Goal: Information Seeking & Learning: Learn about a topic

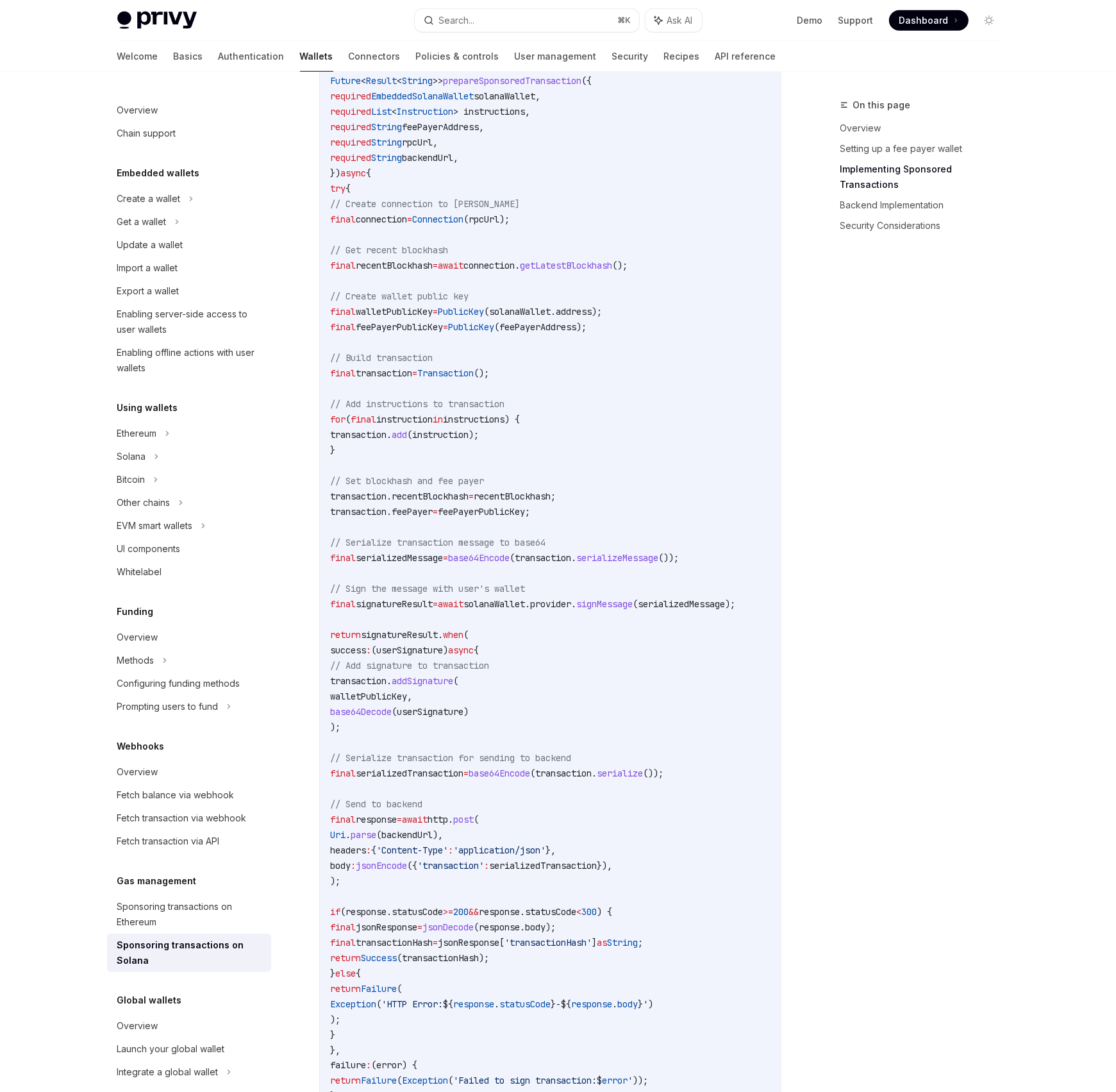
click at [219, 62] on link "Authentication" at bounding box center [251, 56] width 66 height 31
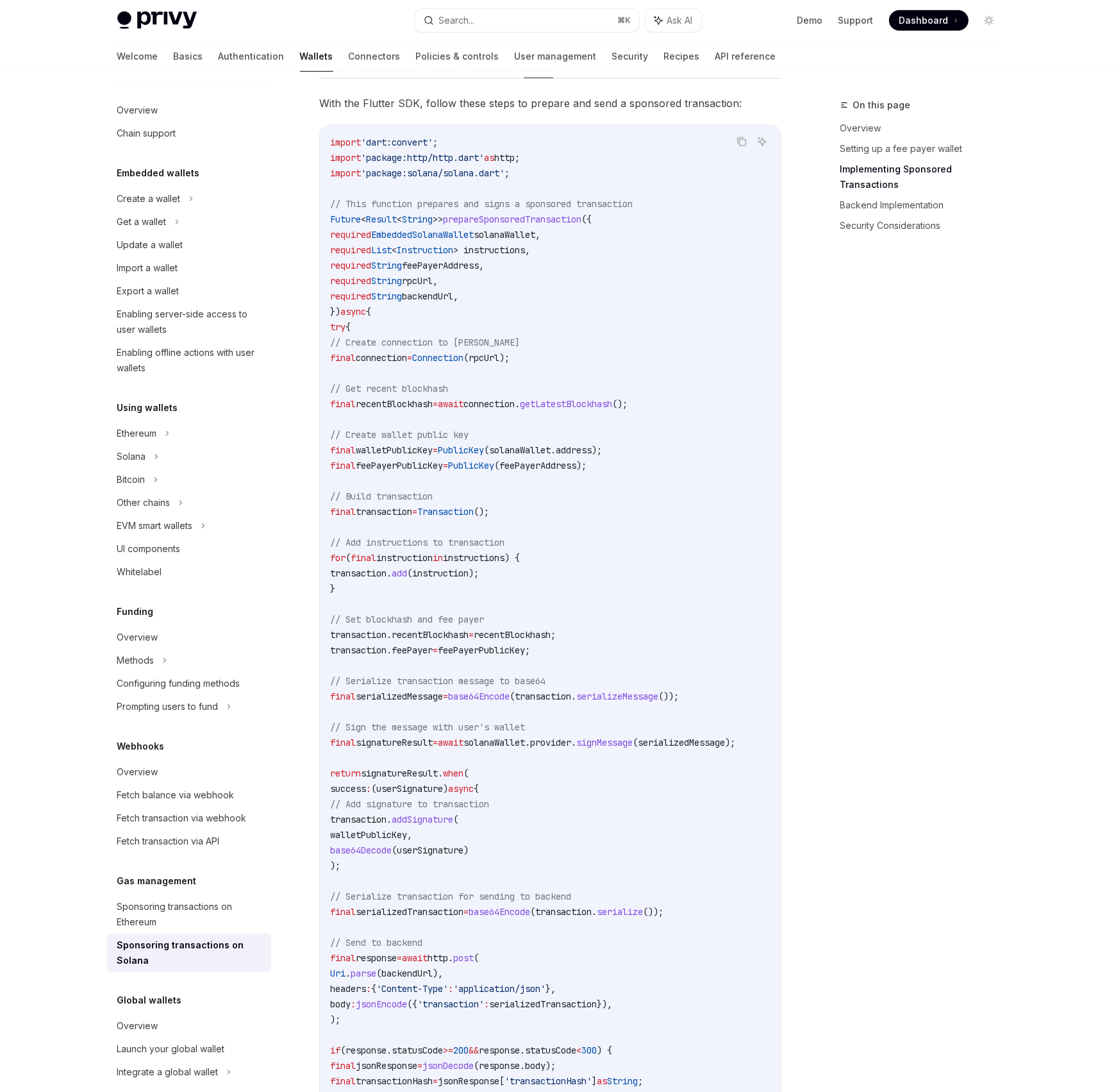
scroll to position [1007, 0]
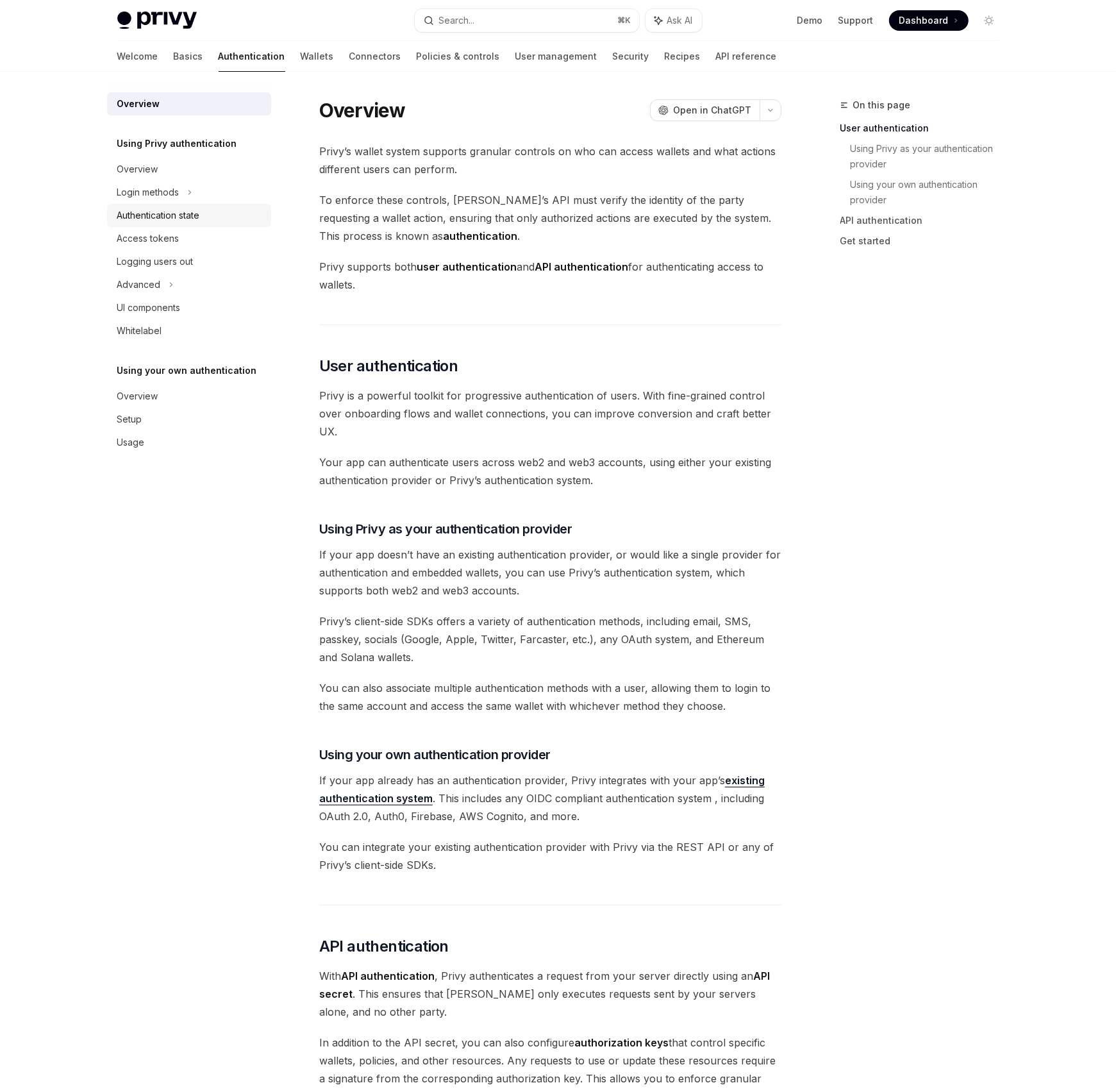
click at [195, 214] on div "Authentication state" at bounding box center [159, 216] width 83 height 16
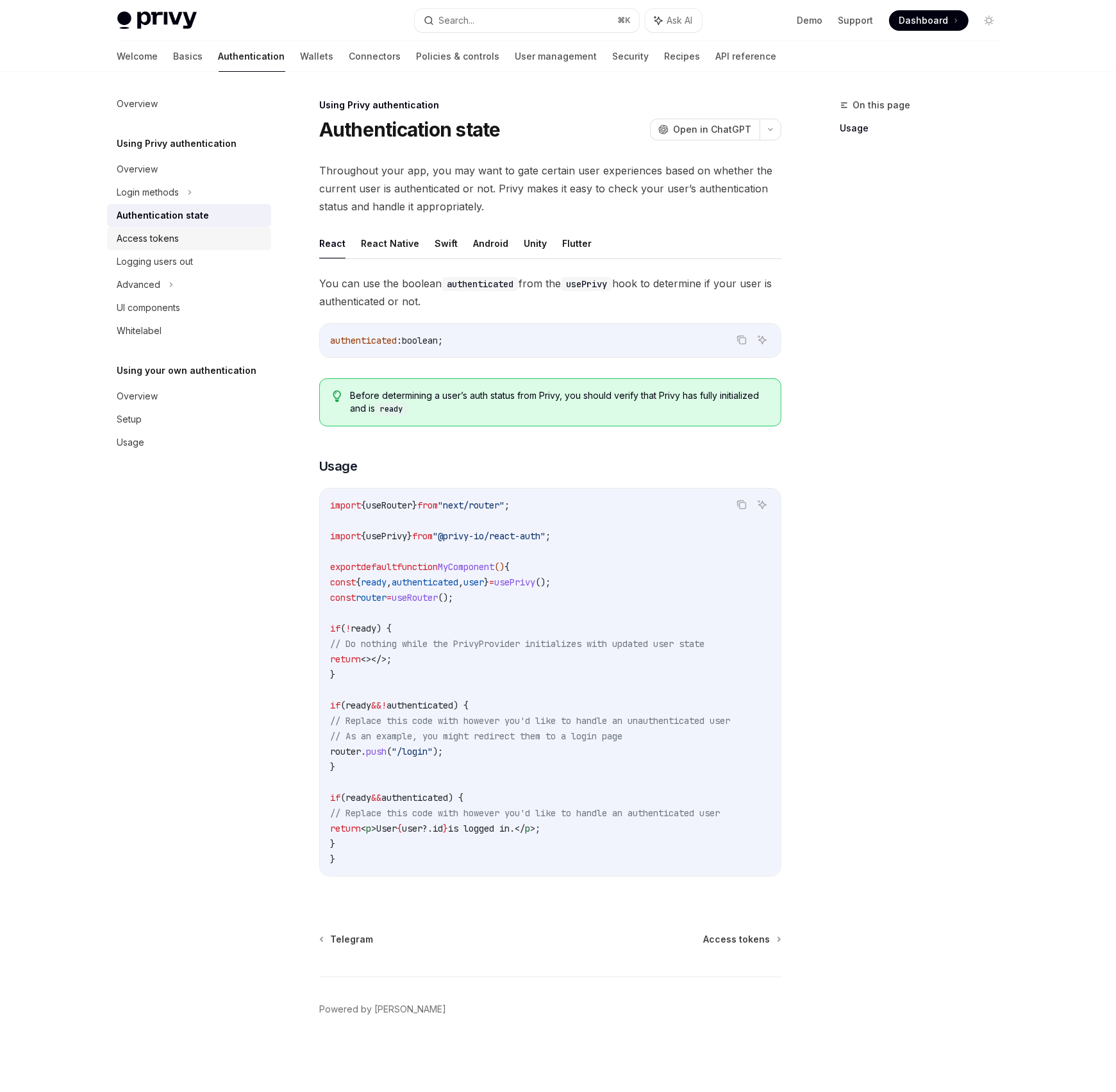
click at [184, 246] on link "Access tokens" at bounding box center [189, 238] width 165 height 23
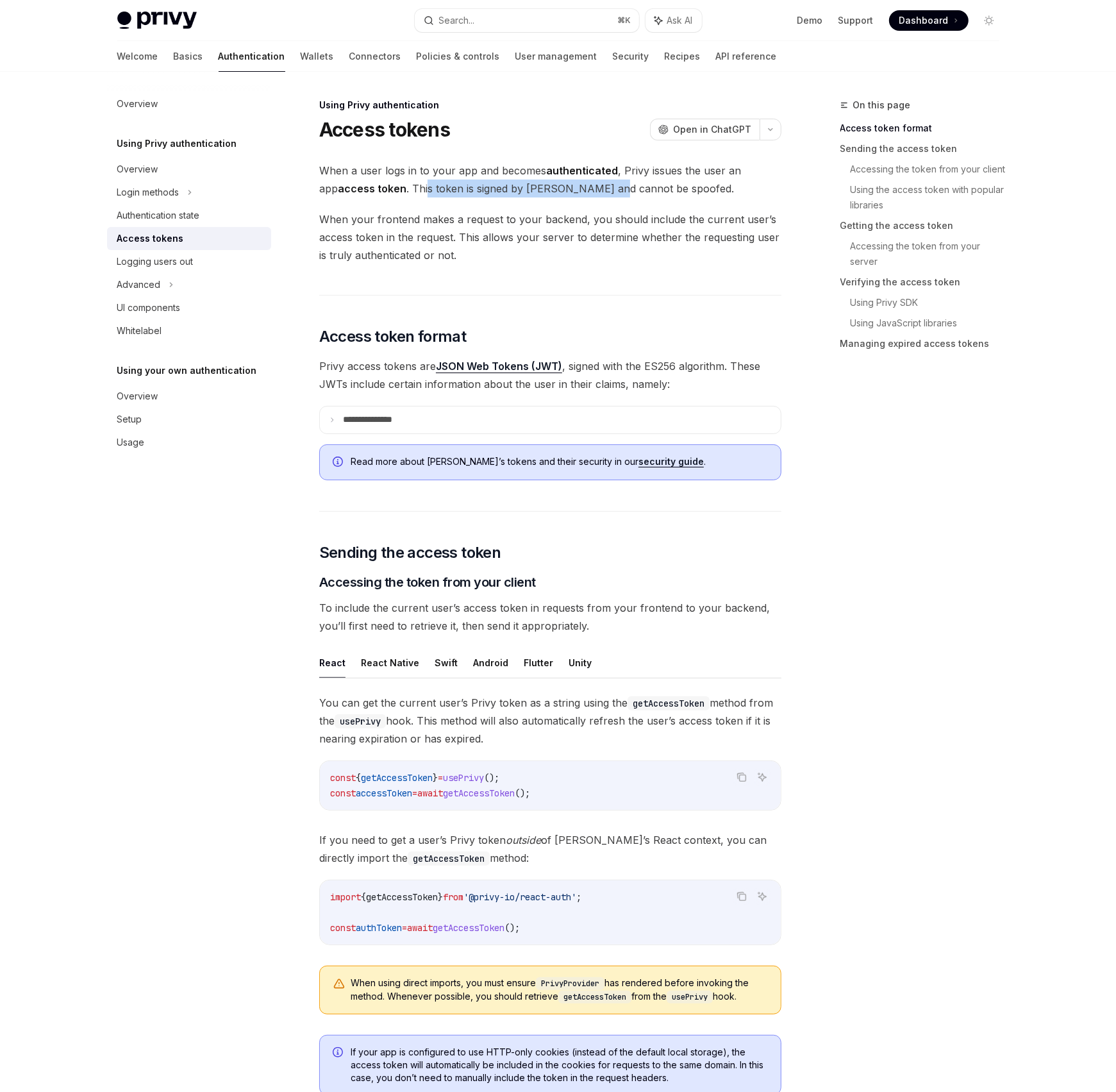
drag, startPoint x: 408, startPoint y: 189, endPoint x: 586, endPoint y: 188, distance: 178.0
click at [586, 188] on span "When a user logs in to your app and becomes authenticated , Privy issues the us…" at bounding box center [550, 179] width 462 height 35
drag, startPoint x: 370, startPoint y: 232, endPoint x: 500, endPoint y: 238, distance: 130.1
click at [494, 238] on span "When your frontend makes a request to your backend, you should include the curr…" at bounding box center [550, 237] width 462 height 54
click at [511, 239] on span "When your frontend makes a request to your backend, you should include the curr…" at bounding box center [550, 237] width 462 height 54
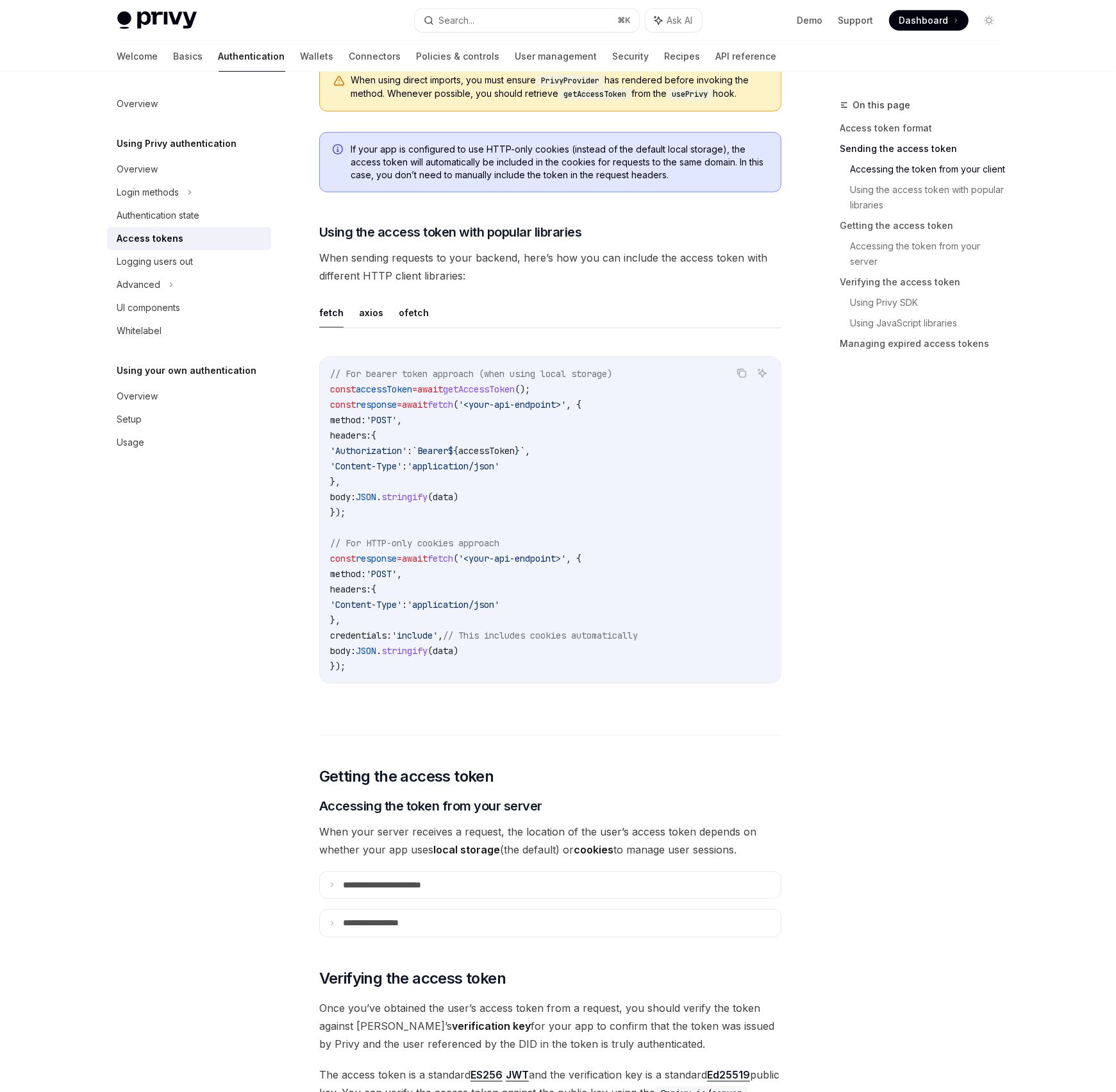
scroll to position [1077, 0]
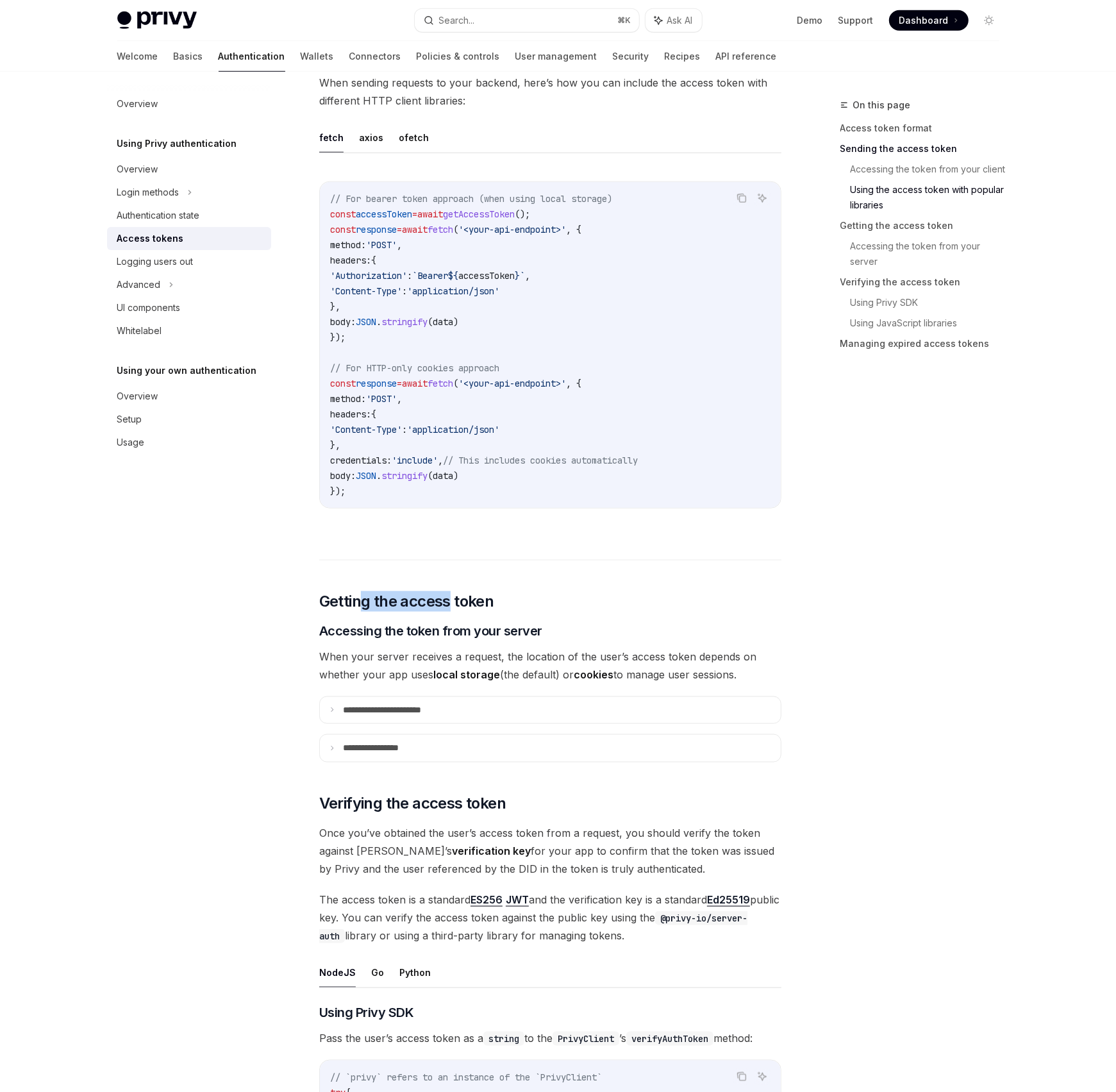
drag, startPoint x: 372, startPoint y: 607, endPoint x: 465, endPoint y: 616, distance: 93.4
click at [465, 616] on div "**********" at bounding box center [550, 837] width 462 height 3506
drag, startPoint x: 450, startPoint y: 647, endPoint x: 553, endPoint y: 648, distance: 103.0
click at [551, 647] on div "**********" at bounding box center [550, 837] width 462 height 3506
drag, startPoint x: 572, startPoint y: 677, endPoint x: 652, endPoint y: 677, distance: 80.0
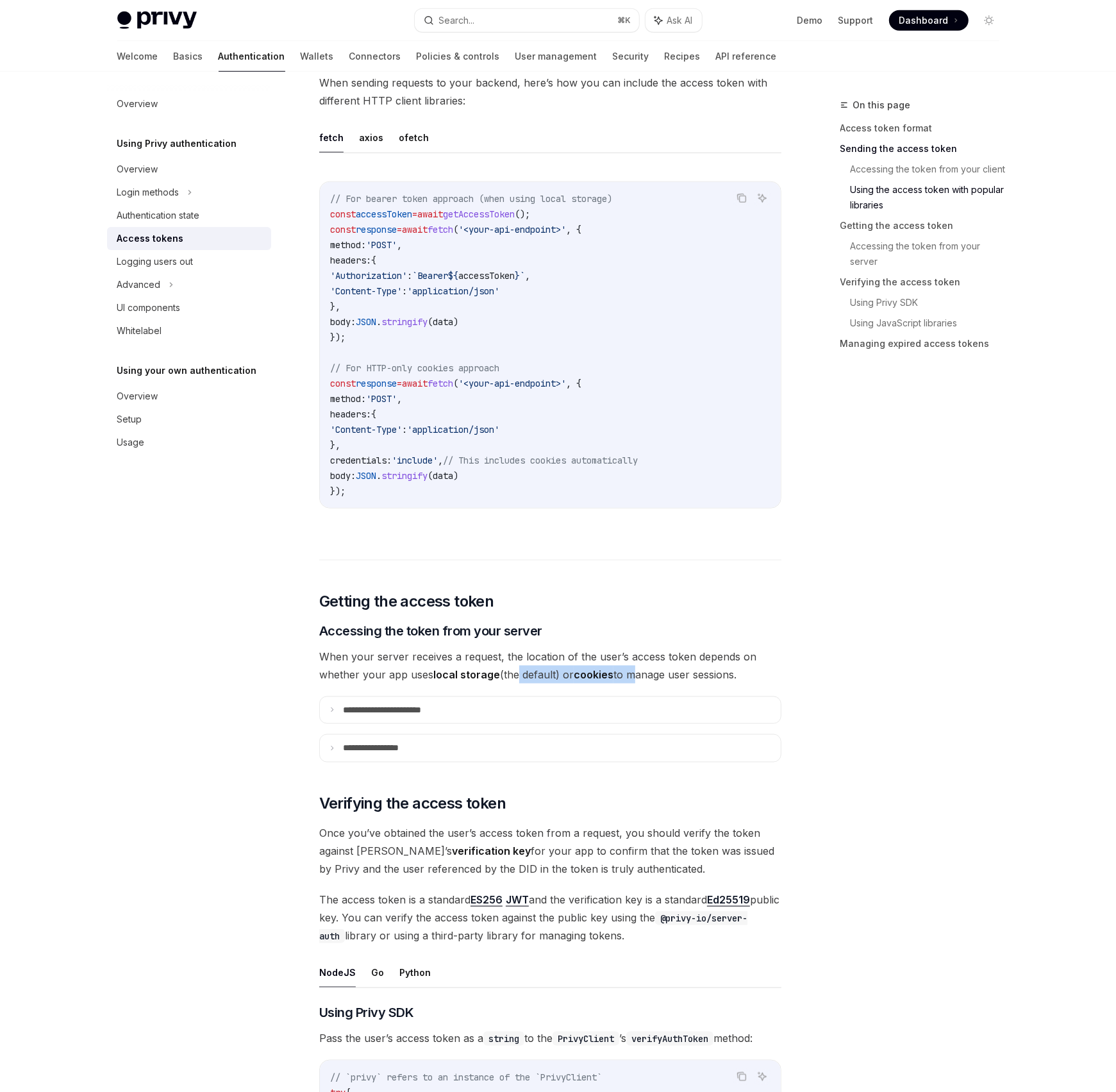
click at [646, 677] on span "When your server receives a request, the location of the user’s access token de…" at bounding box center [550, 665] width 462 height 35
click at [653, 677] on span "When your server receives a request, the location of the user’s access token de…" at bounding box center [550, 665] width 462 height 35
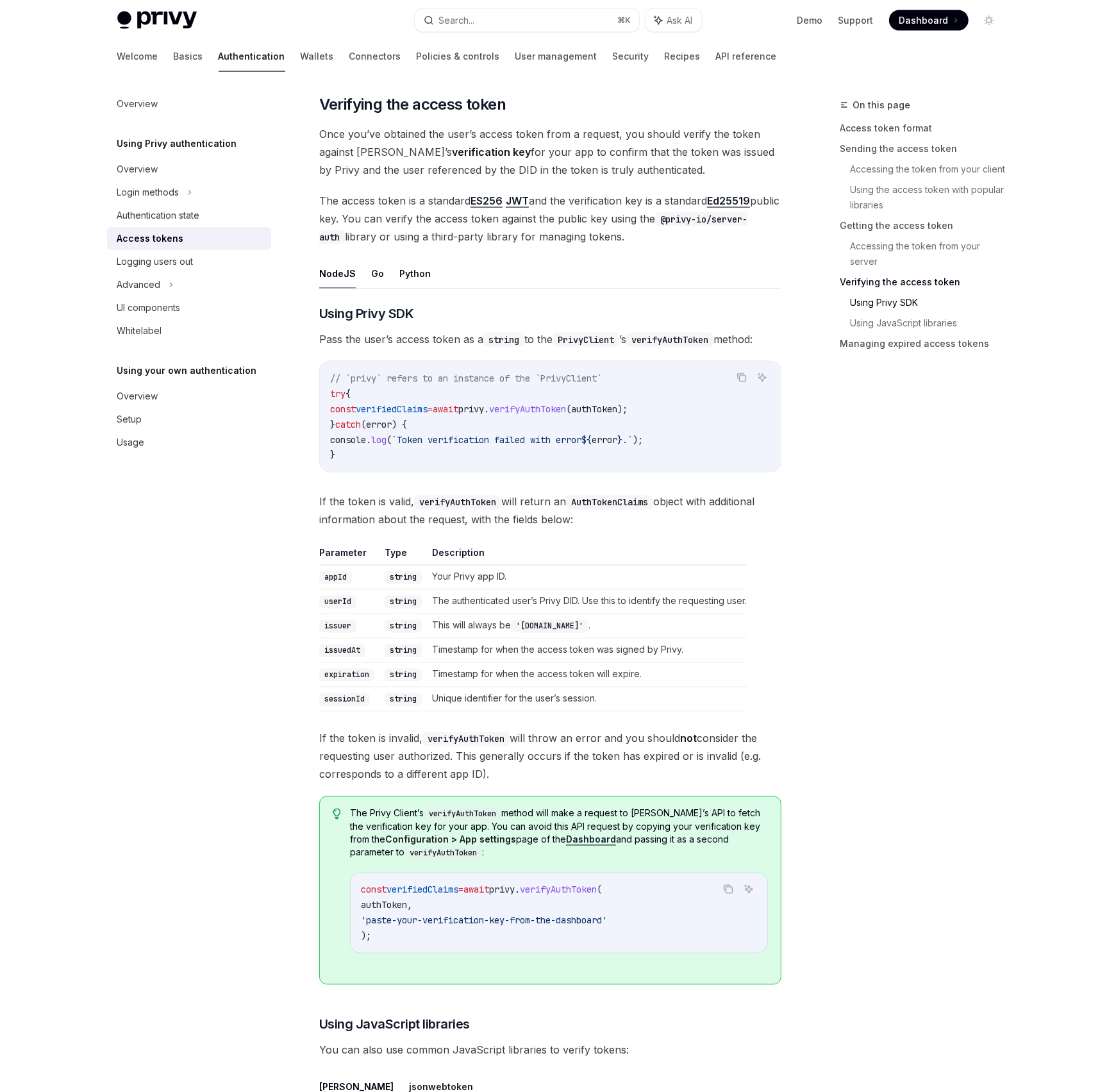
scroll to position [2116, 0]
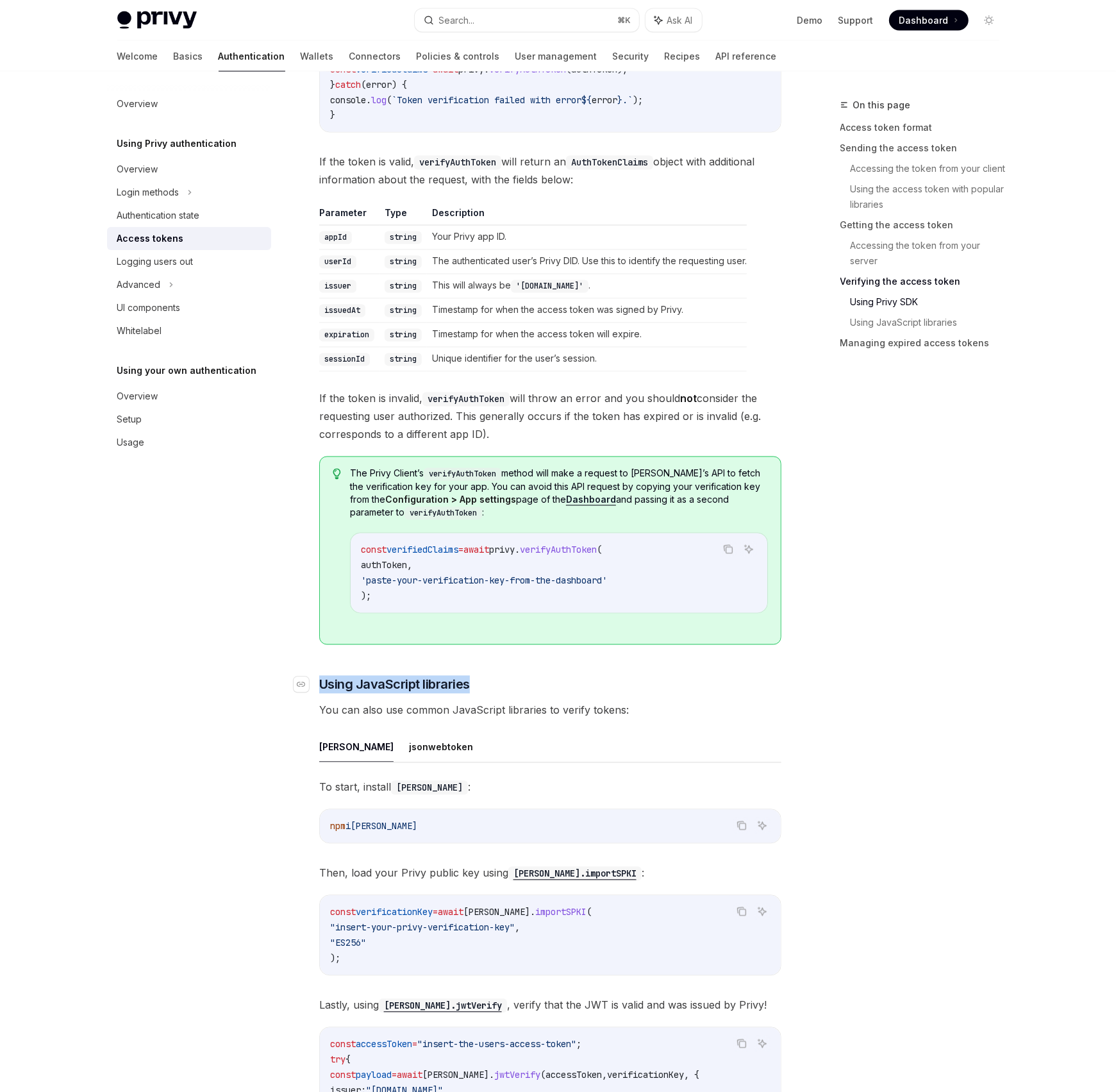
drag, startPoint x: 350, startPoint y: 689, endPoint x: 481, endPoint y: 692, distance: 131.0
click at [481, 692] on h3 "​ Using JavaScript libraries" at bounding box center [550, 685] width 462 height 18
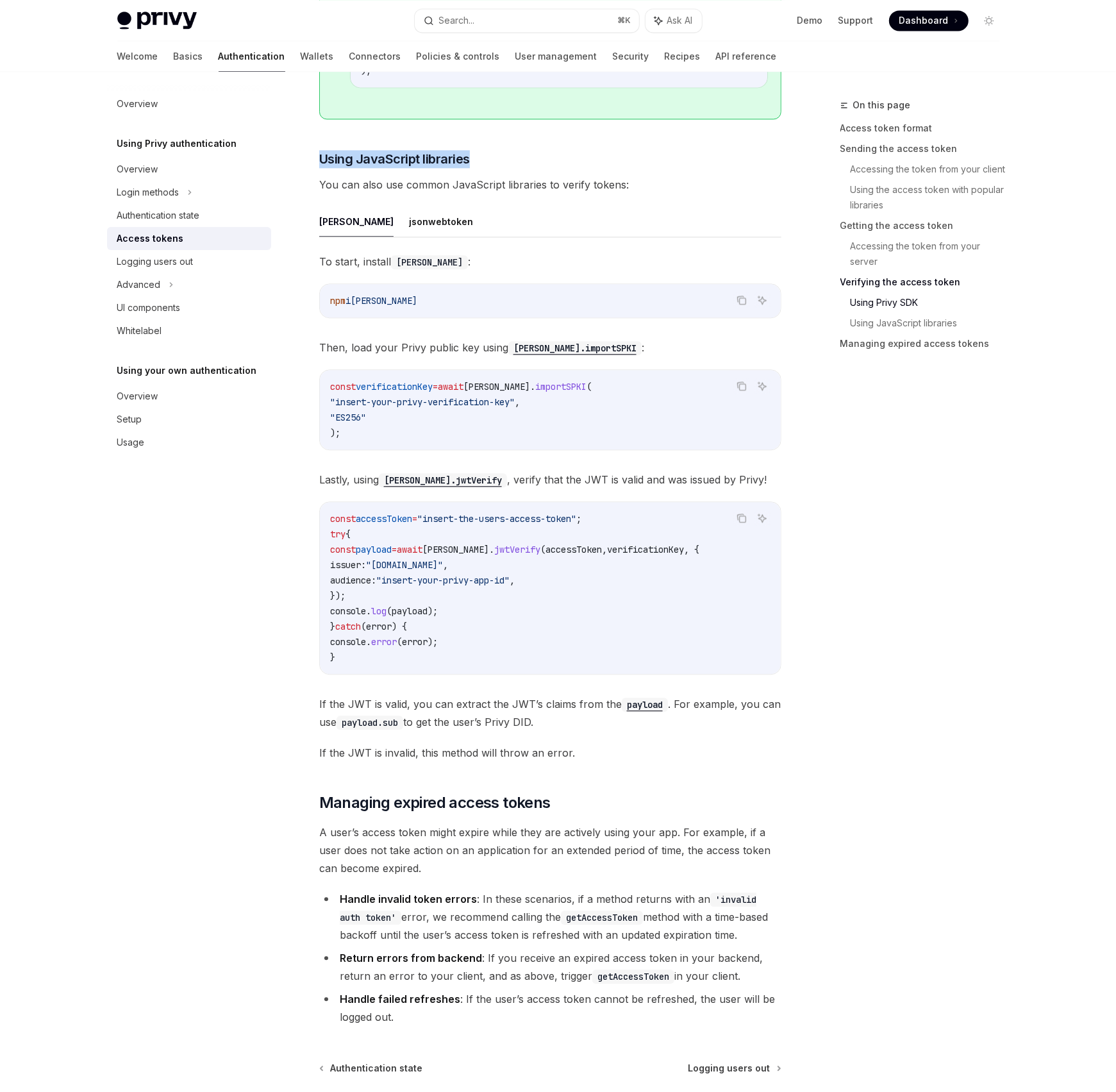
scroll to position [2773, 0]
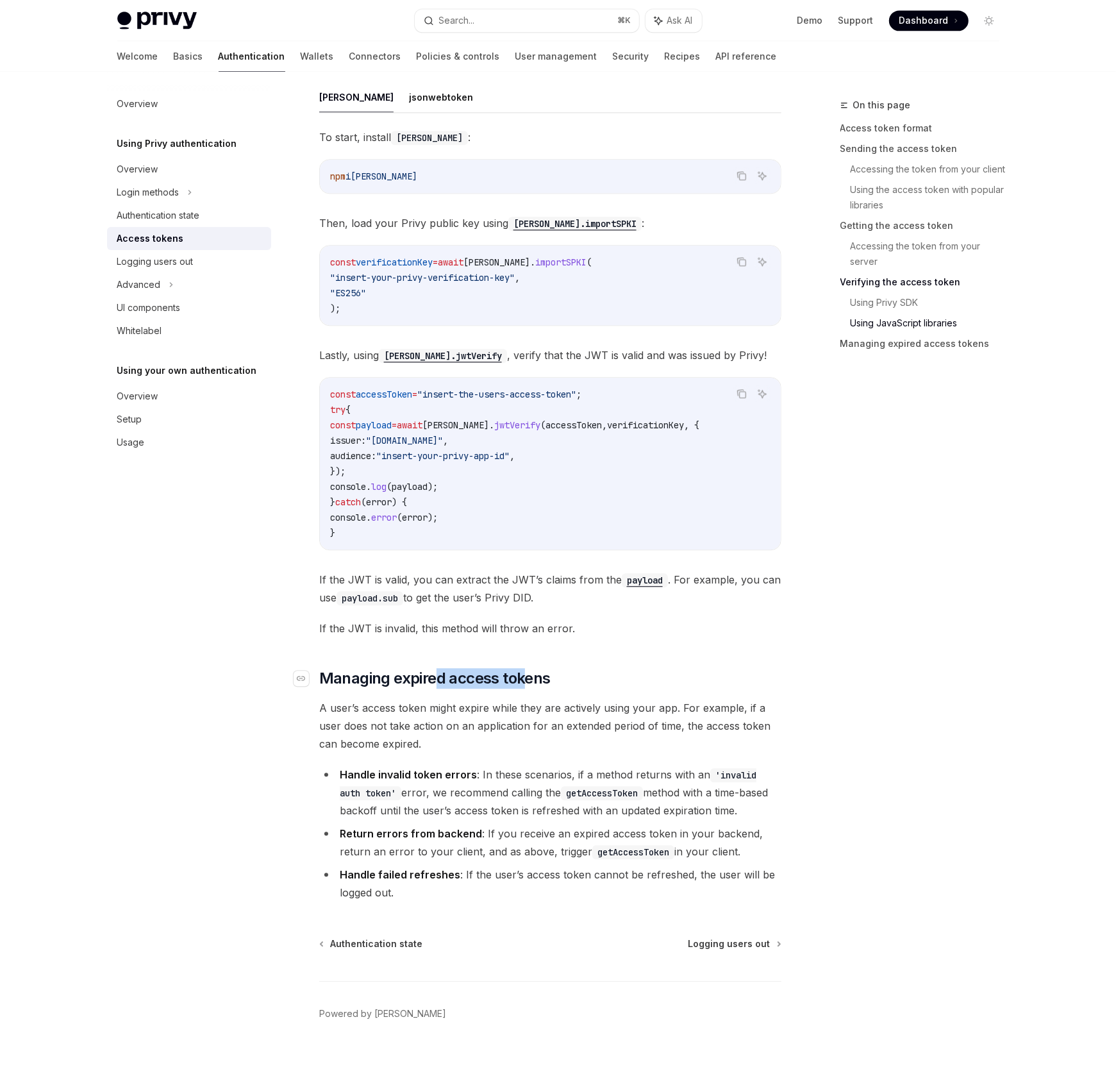
drag, startPoint x: 436, startPoint y: 671, endPoint x: 528, endPoint y: 677, distance: 92.2
click at [528, 677] on span "Managing expired access tokens" at bounding box center [435, 678] width 232 height 21
click at [541, 676] on span "Managing expired access tokens" at bounding box center [435, 678] width 232 height 21
drag, startPoint x: 341, startPoint y: 702, endPoint x: 656, endPoint y: 713, distance: 315.2
click at [656, 713] on span "A user’s access token might expire while they are actively using your app. For …" at bounding box center [550, 725] width 462 height 54
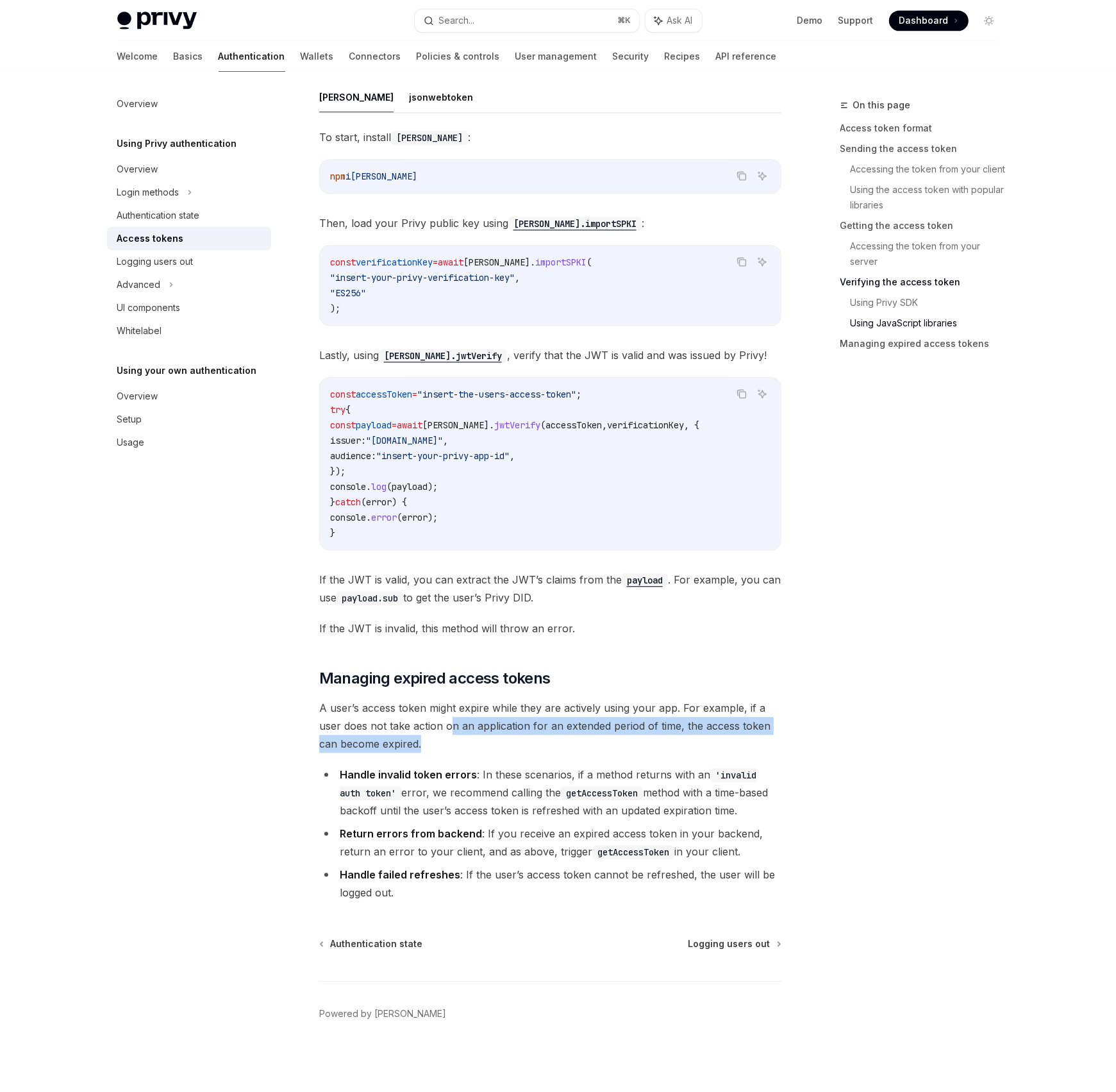
drag, startPoint x: 450, startPoint y: 725, endPoint x: 484, endPoint y: 751, distance: 42.8
click at [484, 751] on span "A user’s access token might expire while they are actively using your app. For …" at bounding box center [550, 725] width 462 height 54
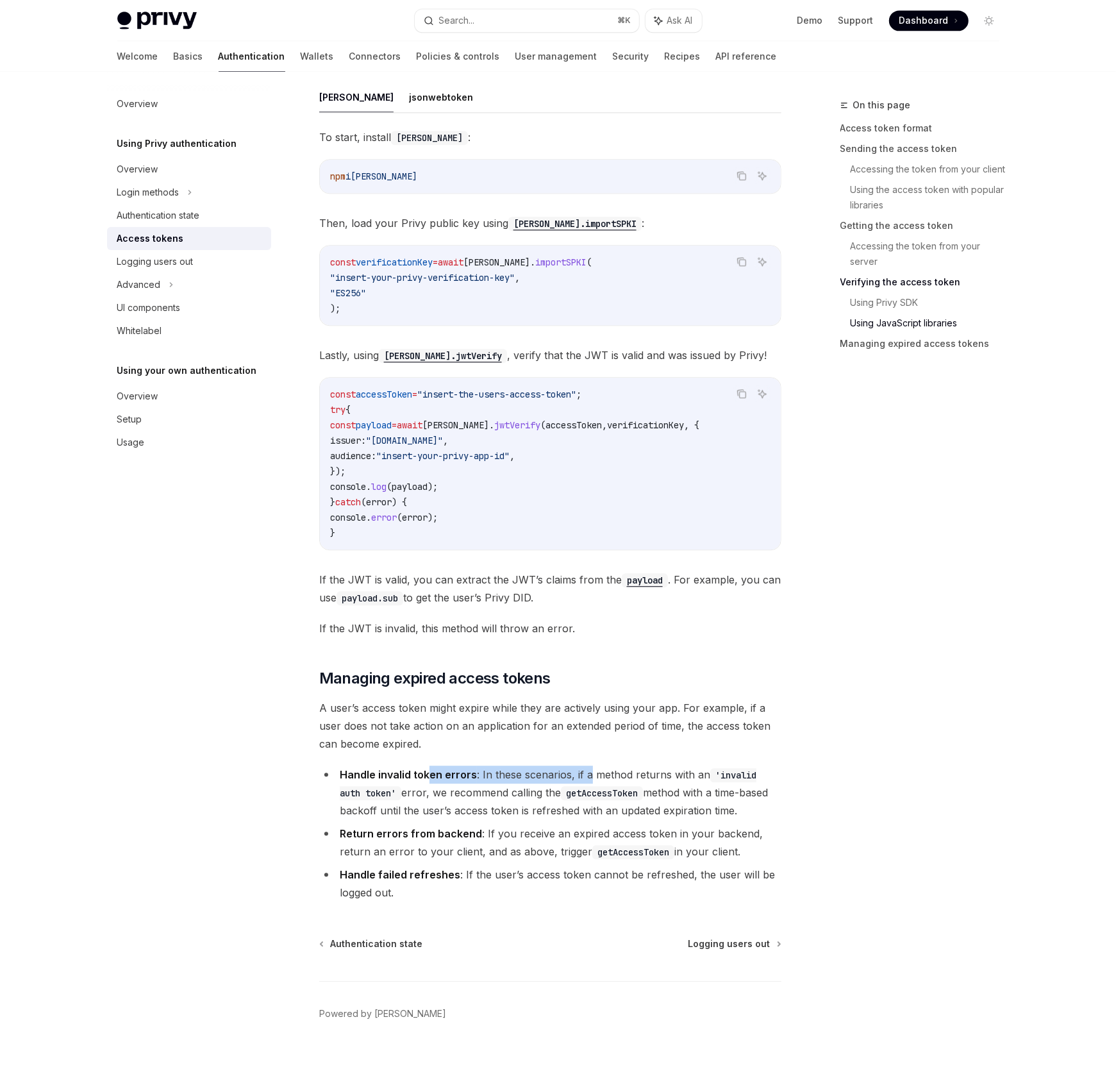
drag, startPoint x: 427, startPoint y: 770, endPoint x: 643, endPoint y: 771, distance: 216.0
click at [595, 770] on li "Handle invalid token errors : In these scenarios, if a method returns with an '…" at bounding box center [550, 792] width 462 height 54
drag, startPoint x: 658, startPoint y: 771, endPoint x: 666, endPoint y: 781, distance: 12.8
click at [659, 771] on li "Handle invalid token errors : In these scenarios, if a method returns with an '…" at bounding box center [550, 792] width 462 height 54
drag, startPoint x: 382, startPoint y: 806, endPoint x: 717, endPoint y: 803, distance: 335.0
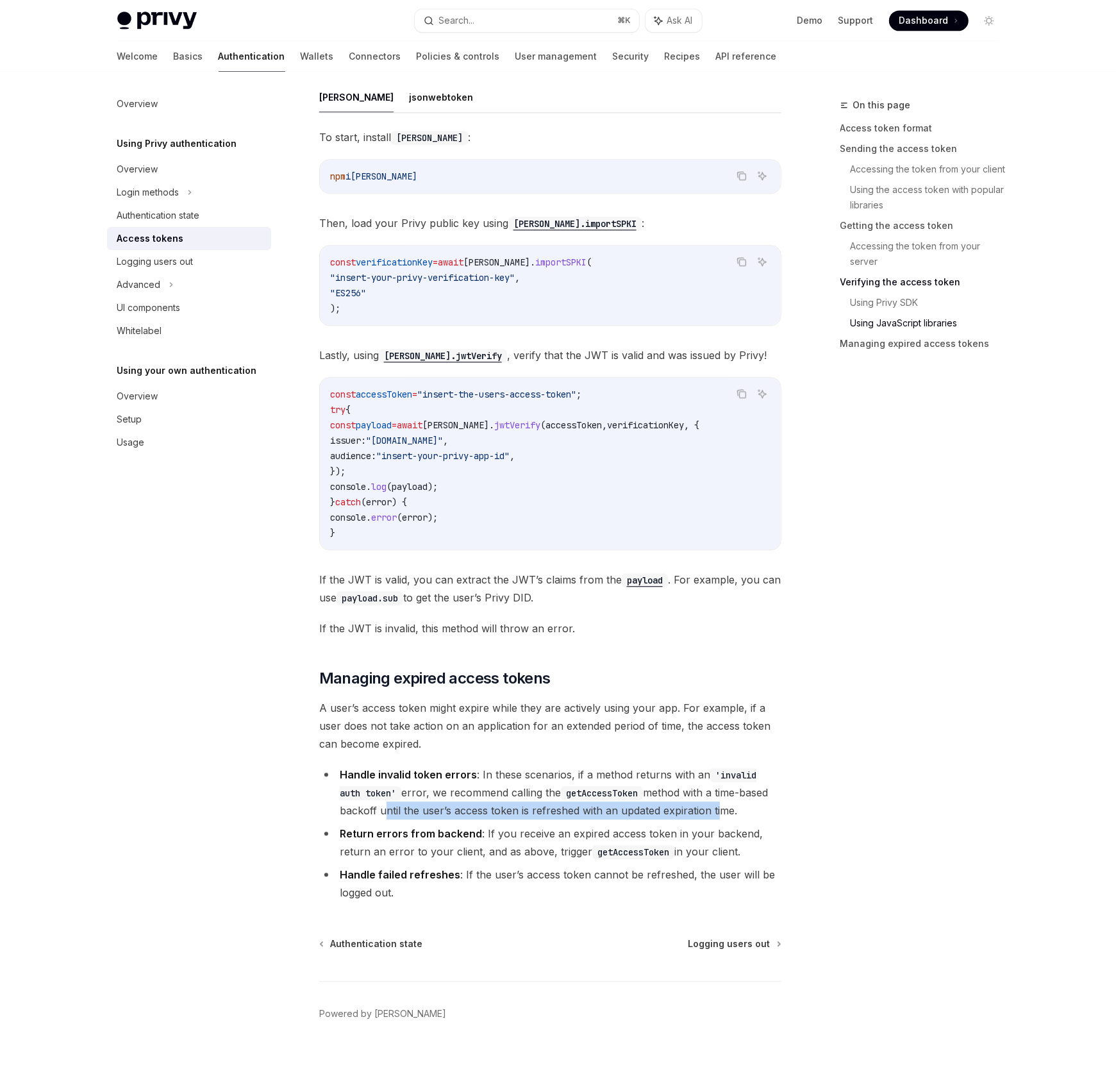
click at [717, 803] on li "Handle invalid token errors : In these scenarios, if a method returns with an '…" at bounding box center [550, 792] width 462 height 54
click at [759, 796] on li "Handle invalid token errors : In these scenarios, if a method returns with an '…" at bounding box center [550, 792] width 462 height 54
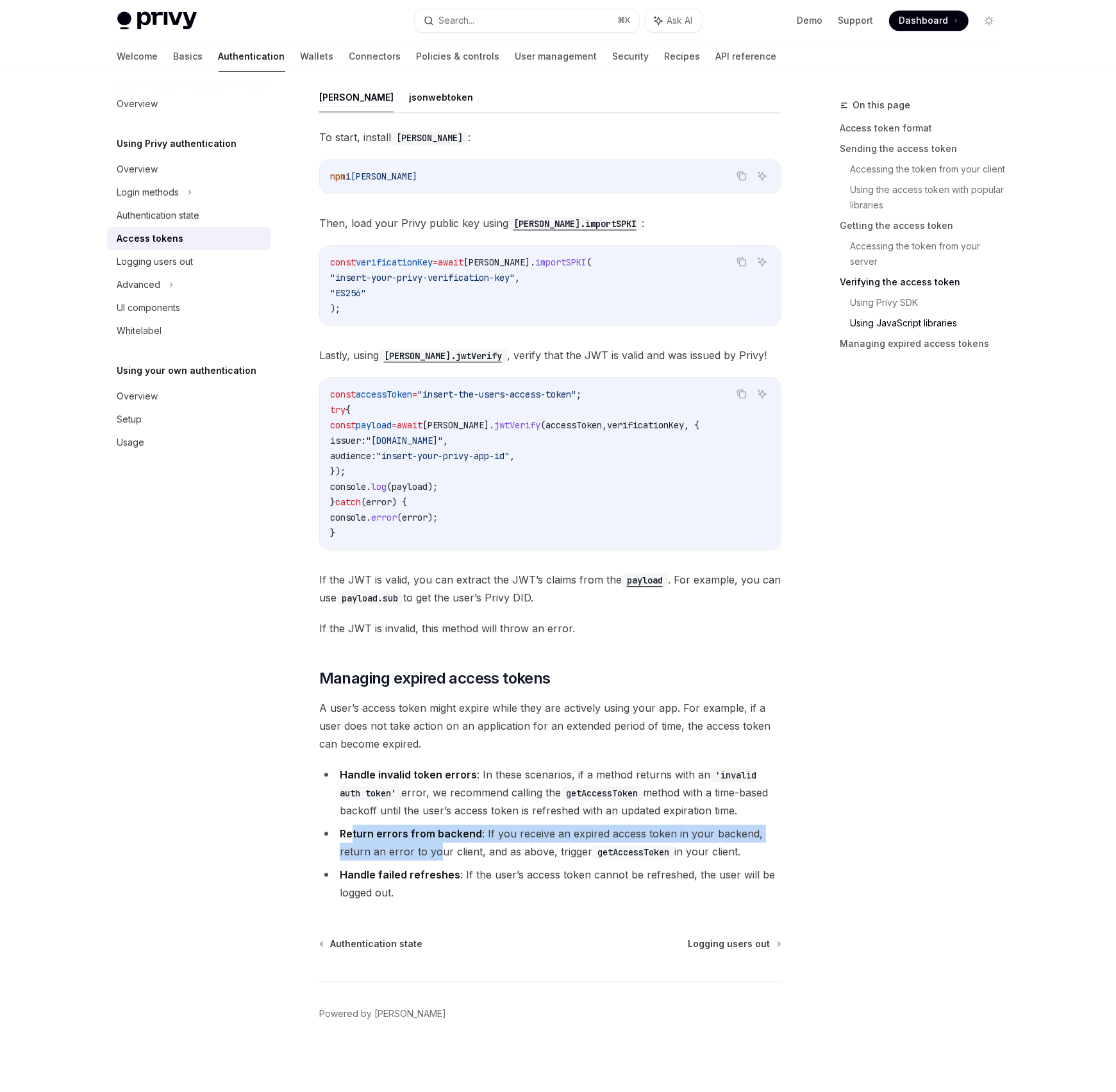
drag, startPoint x: 353, startPoint y: 836, endPoint x: 437, endPoint y: 849, distance: 85.0
click at [437, 849] on li "Return errors from backend : If you receive an expired access token in your bac…" at bounding box center [550, 842] width 462 height 35
click at [194, 269] on div "Logging users out" at bounding box center [190, 262] width 146 height 16
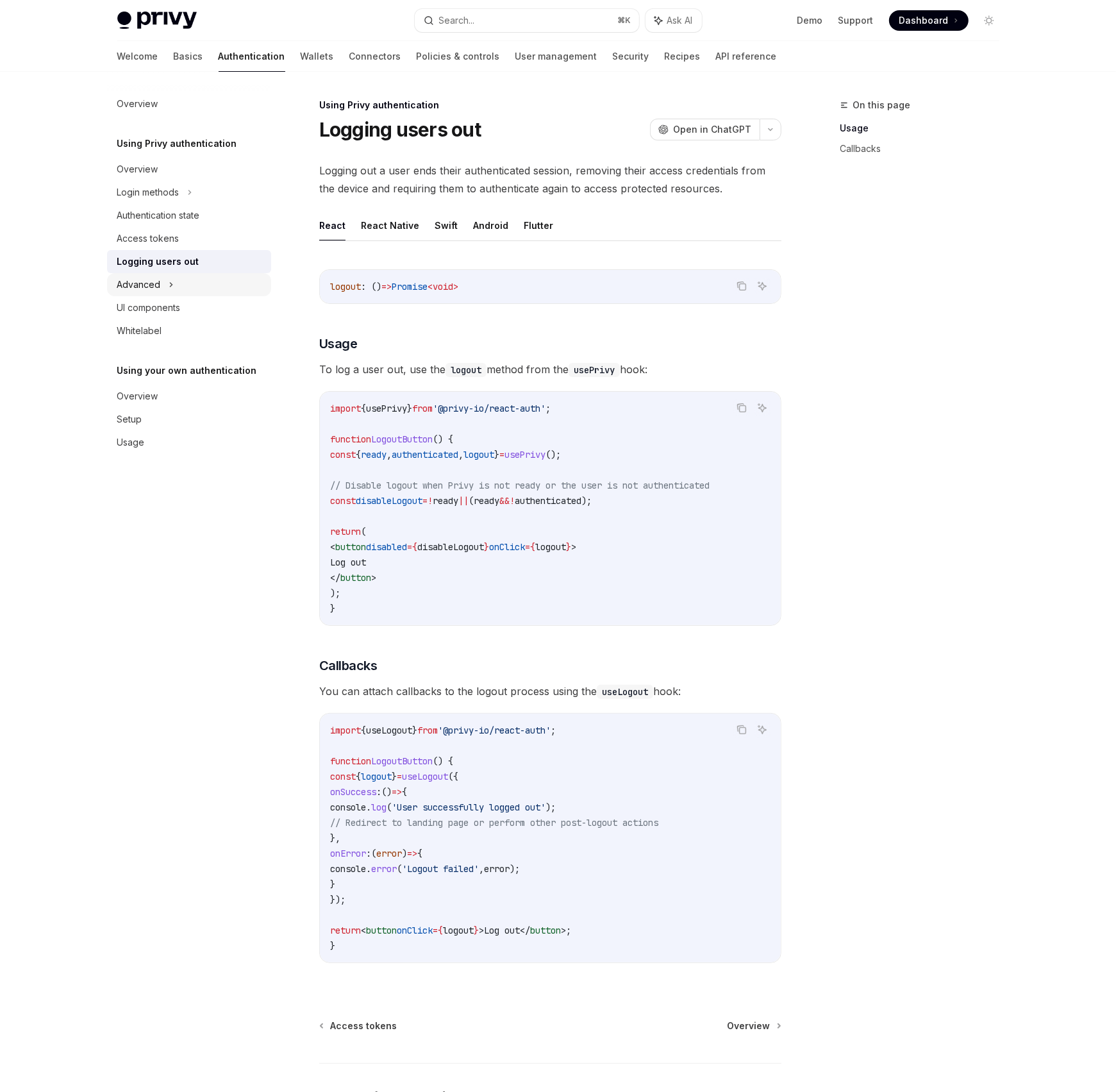
click at [169, 281] on icon at bounding box center [171, 285] width 5 height 16
click at [201, 463] on div "Overview" at bounding box center [190, 465] width 146 height 16
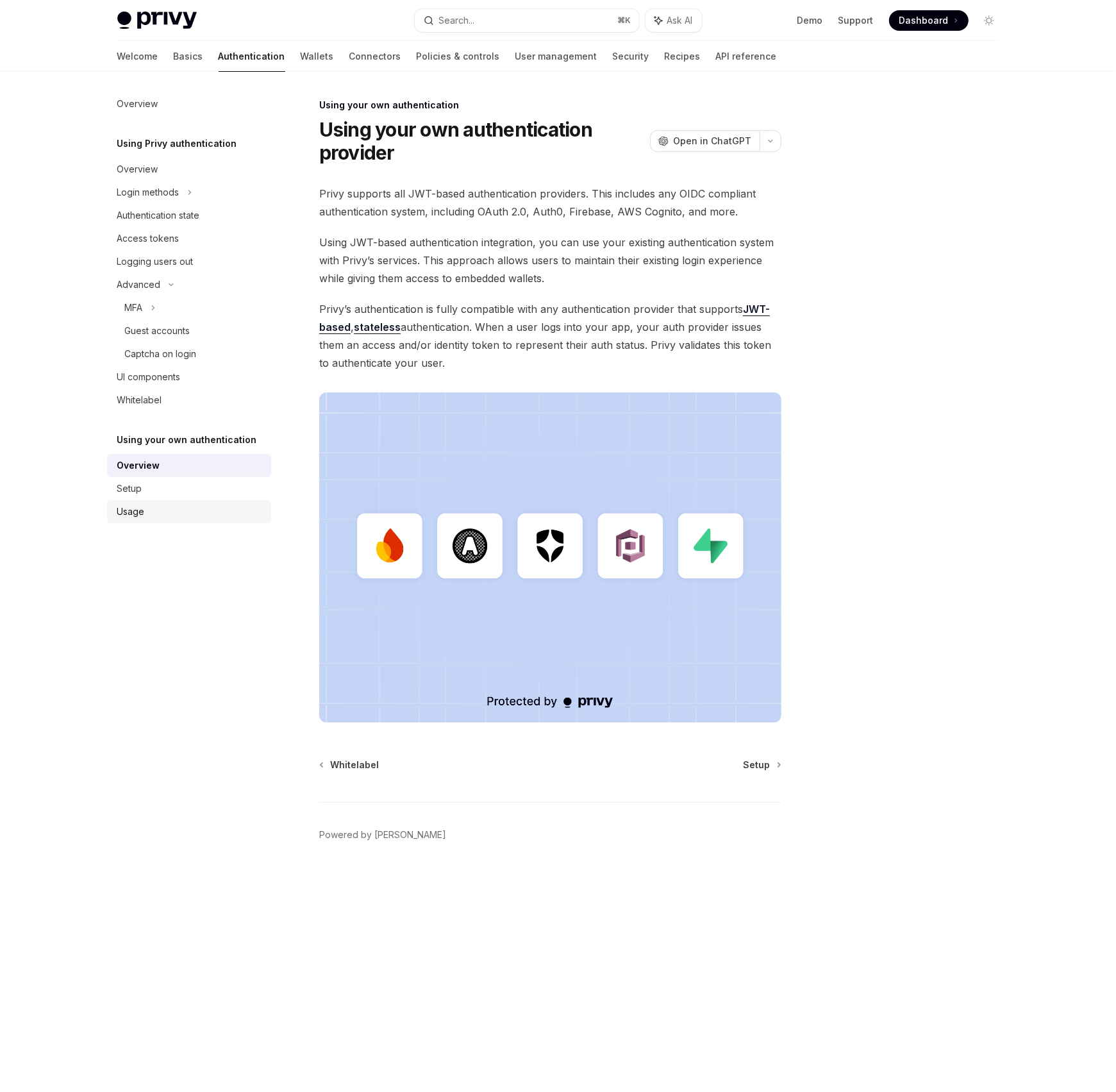
click at [151, 502] on link "Usage" at bounding box center [189, 511] width 165 height 23
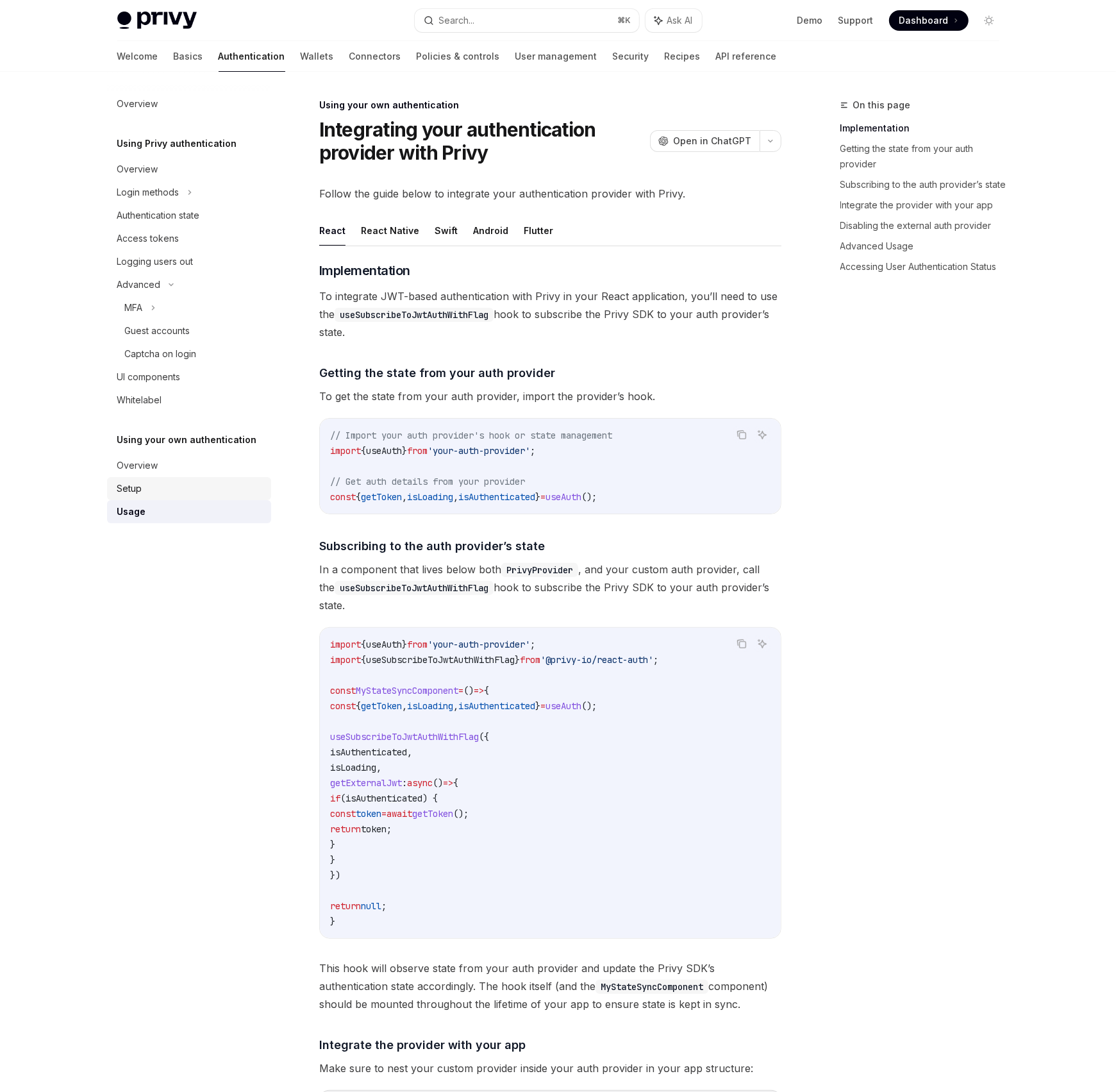
click at [162, 487] on div "Setup" at bounding box center [190, 489] width 146 height 16
type textarea "*"
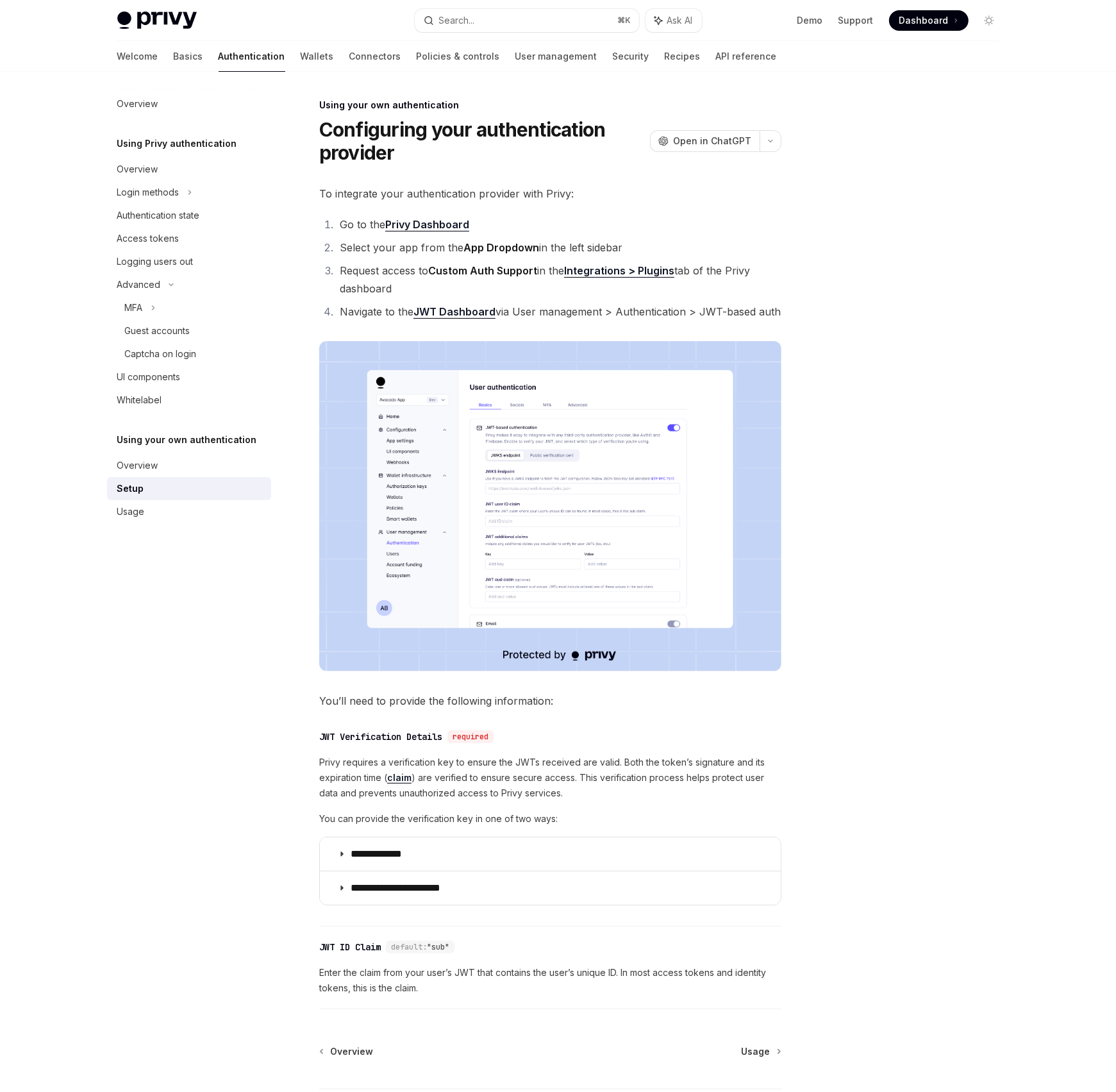
click at [774, 599] on img at bounding box center [550, 506] width 462 height 330
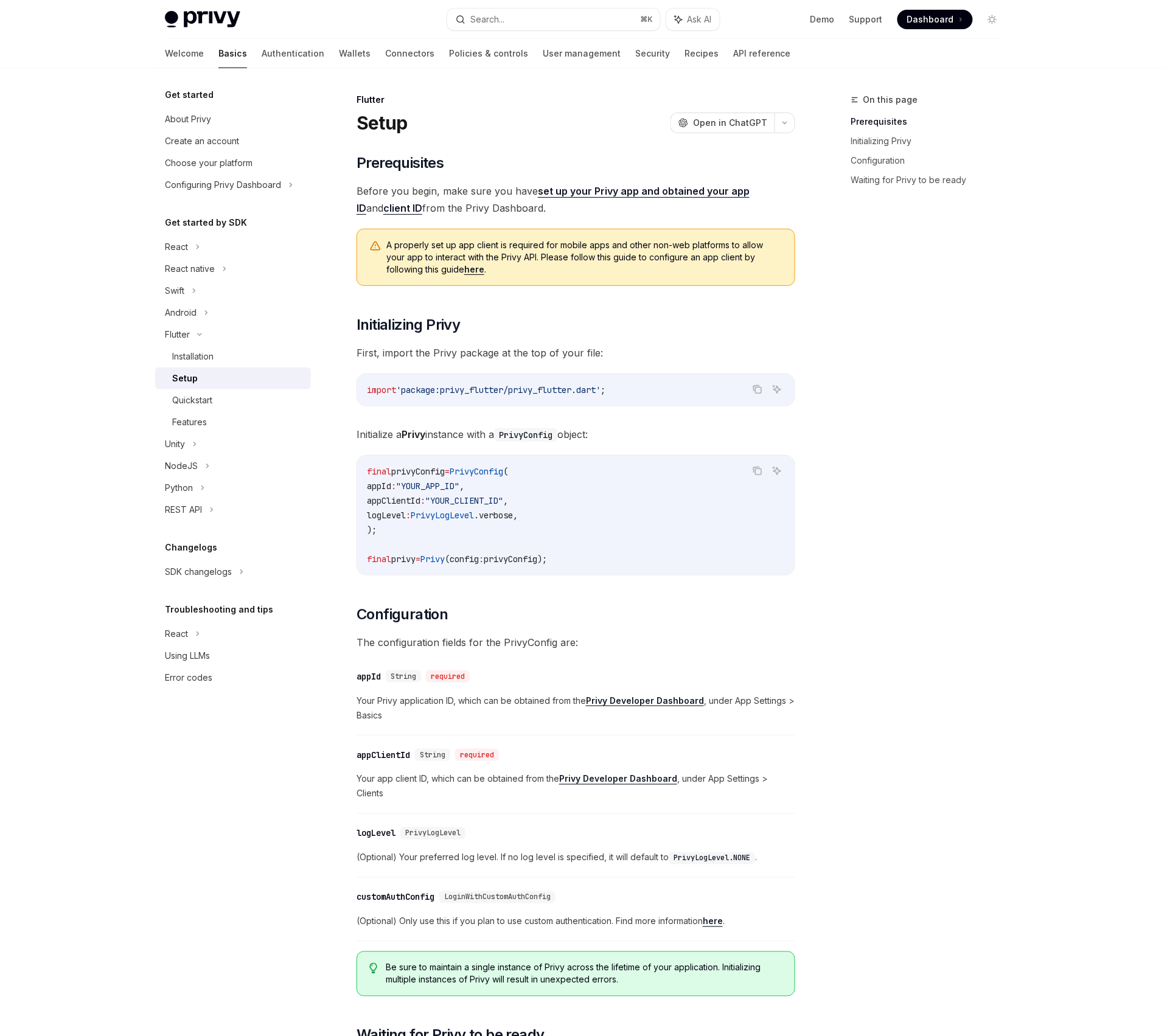
click at [204, 22] on img at bounding box center [202, 20] width 76 height 17
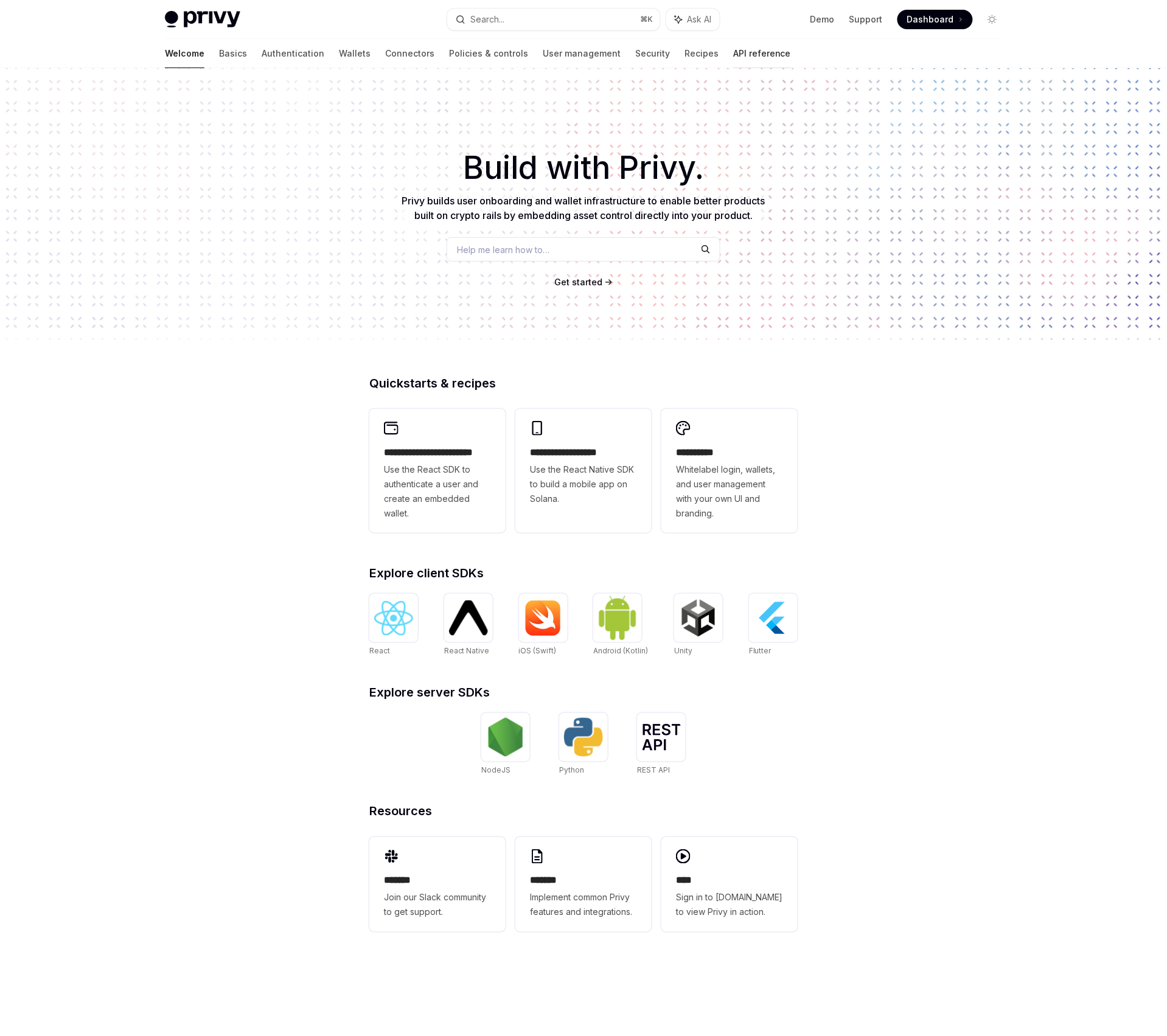
click at [733, 62] on link "API reference" at bounding box center [762, 53] width 58 height 29
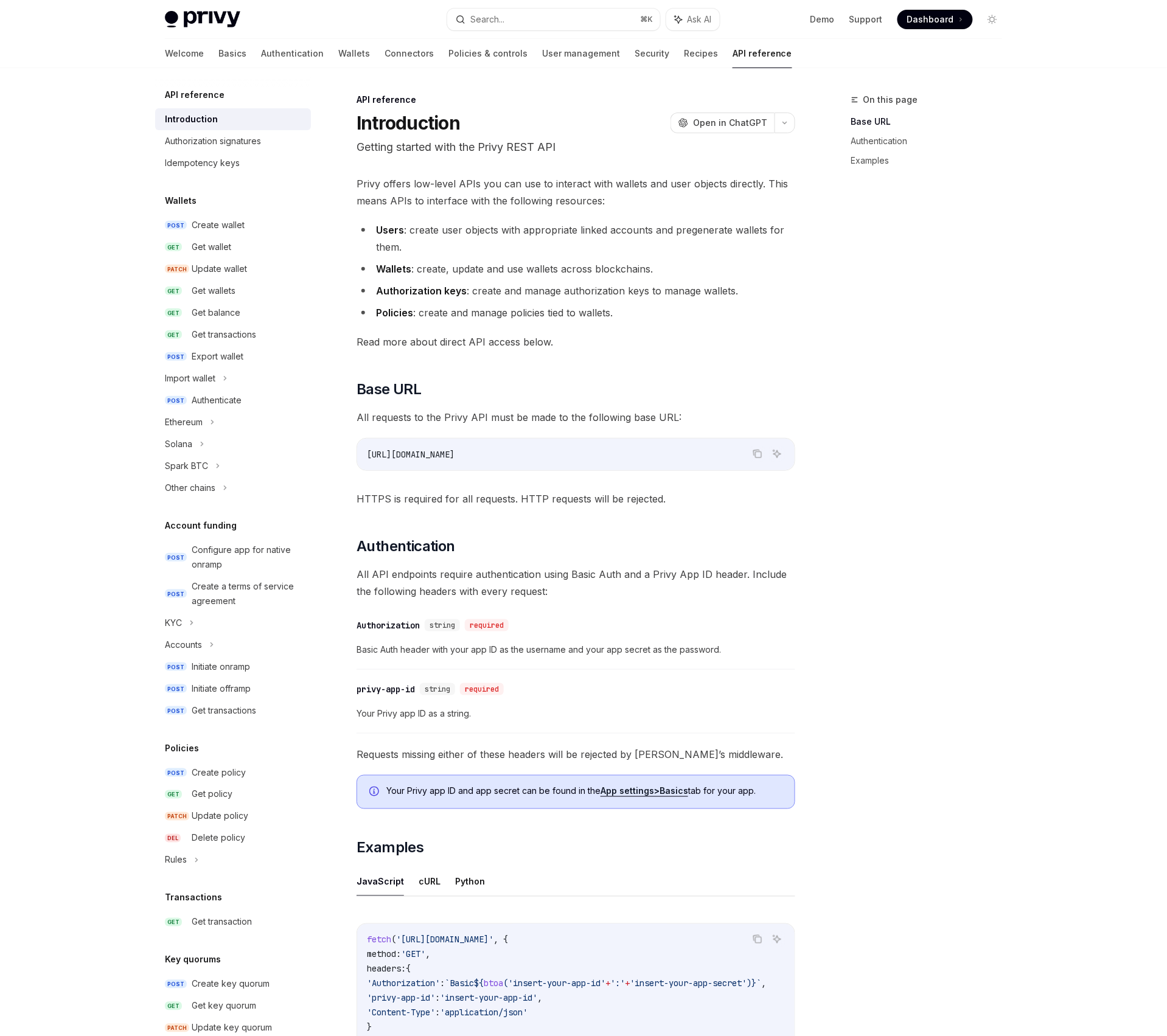
click at [213, 11] on img at bounding box center [202, 20] width 76 height 17
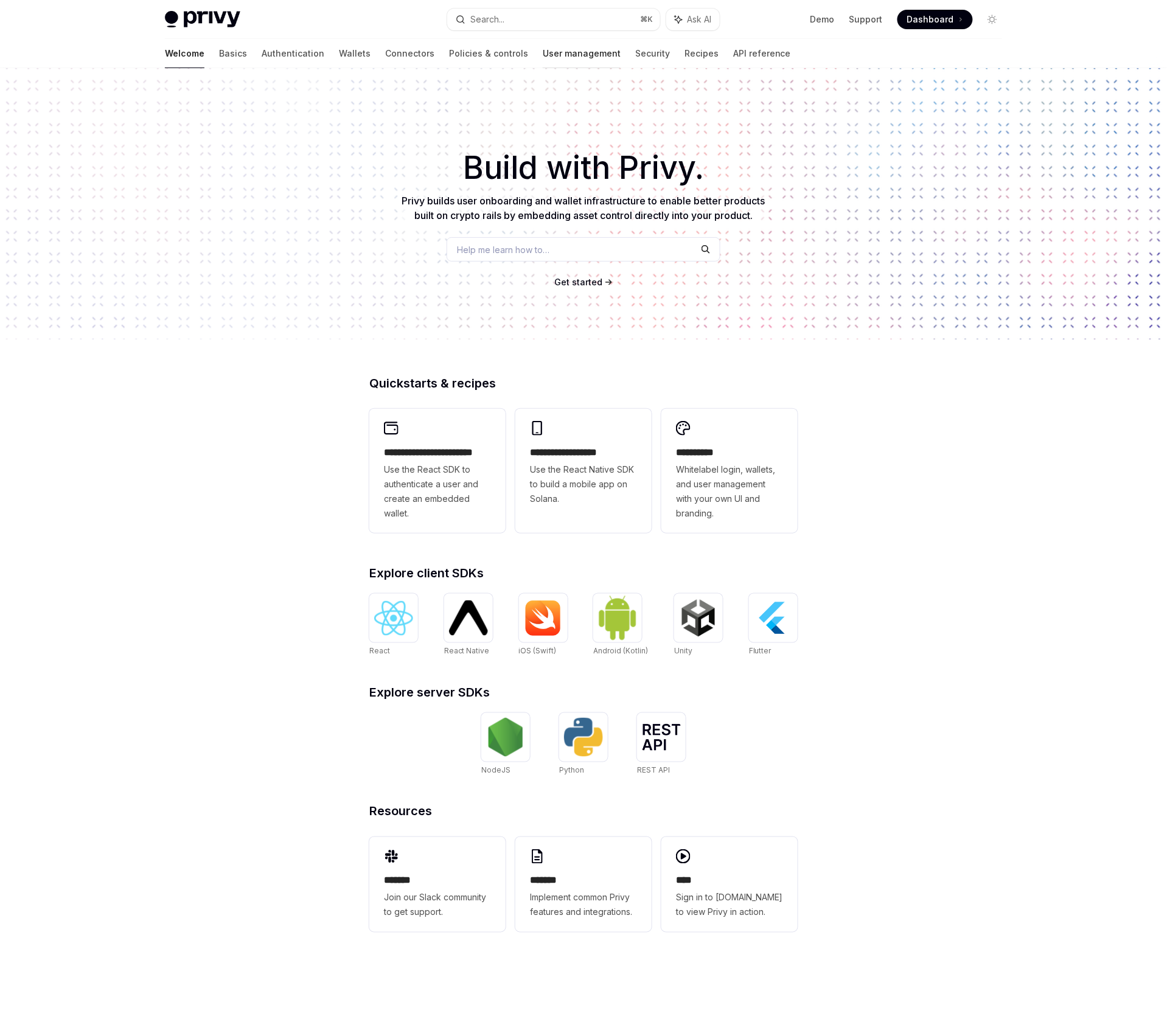
click at [542, 53] on link "User management" at bounding box center [581, 53] width 78 height 29
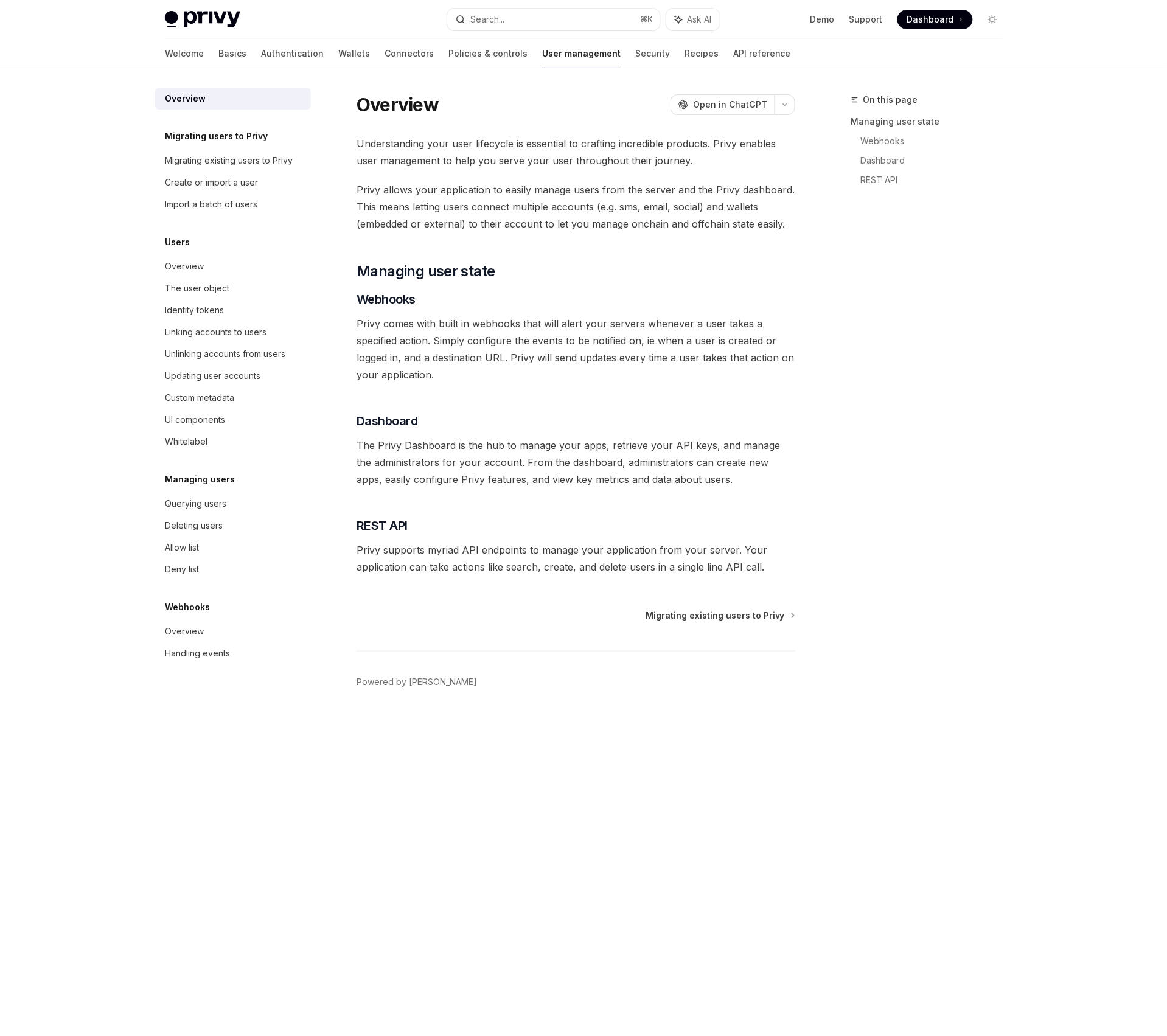
type textarea "*"
click at [890, 187] on link "REST API" at bounding box center [935, 180] width 151 height 20
click at [888, 181] on link "REST API" at bounding box center [935, 180] width 151 height 20
click at [888, 179] on link "REST API" at bounding box center [935, 180] width 151 height 20
